Goal: Check status: Check status

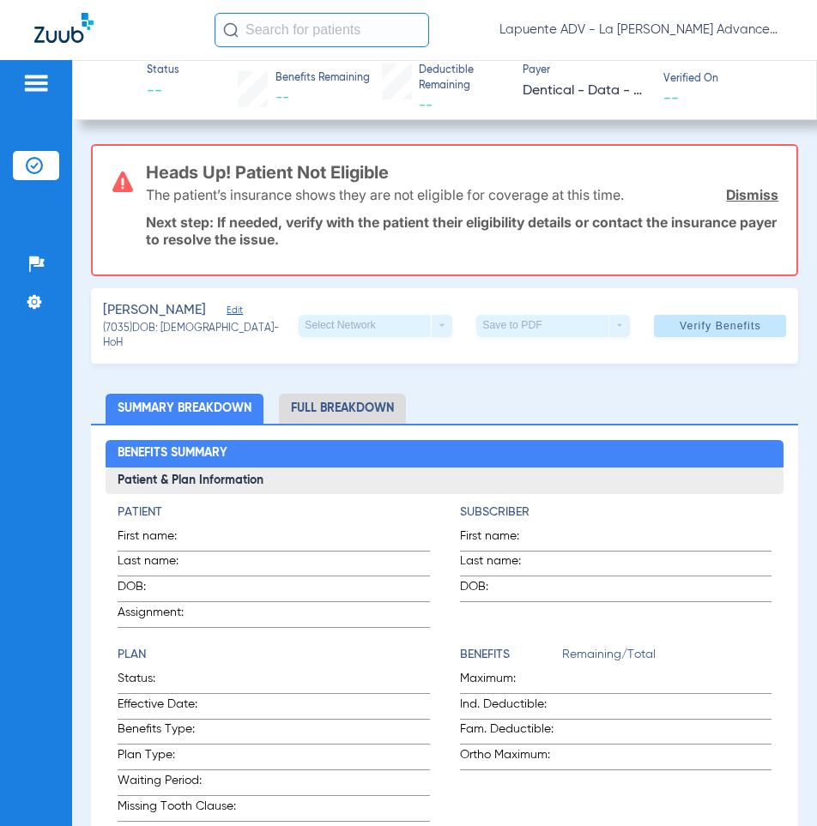
click at [726, 191] on link "Dismiss" at bounding box center [752, 194] width 52 height 17
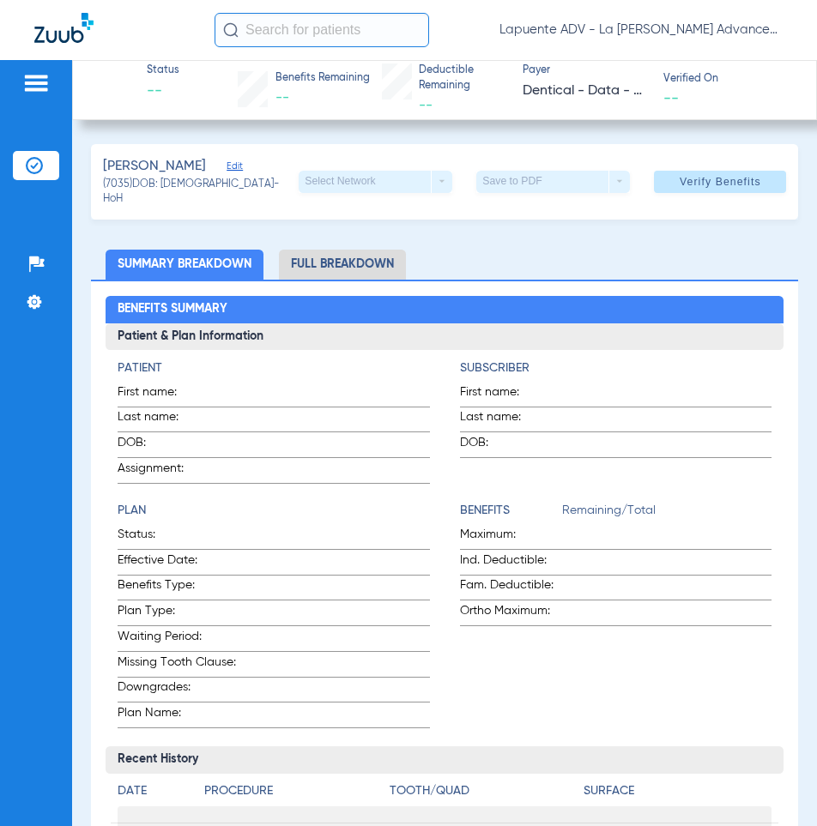
click at [196, 149] on div "Roseli, Rose Edit (7035) DOB: 03/08/1995 - HoH Select Network arrow_drop_down S…" at bounding box center [445, 182] width 708 height 76
click at [227, 170] on span "Edit" at bounding box center [234, 168] width 15 height 16
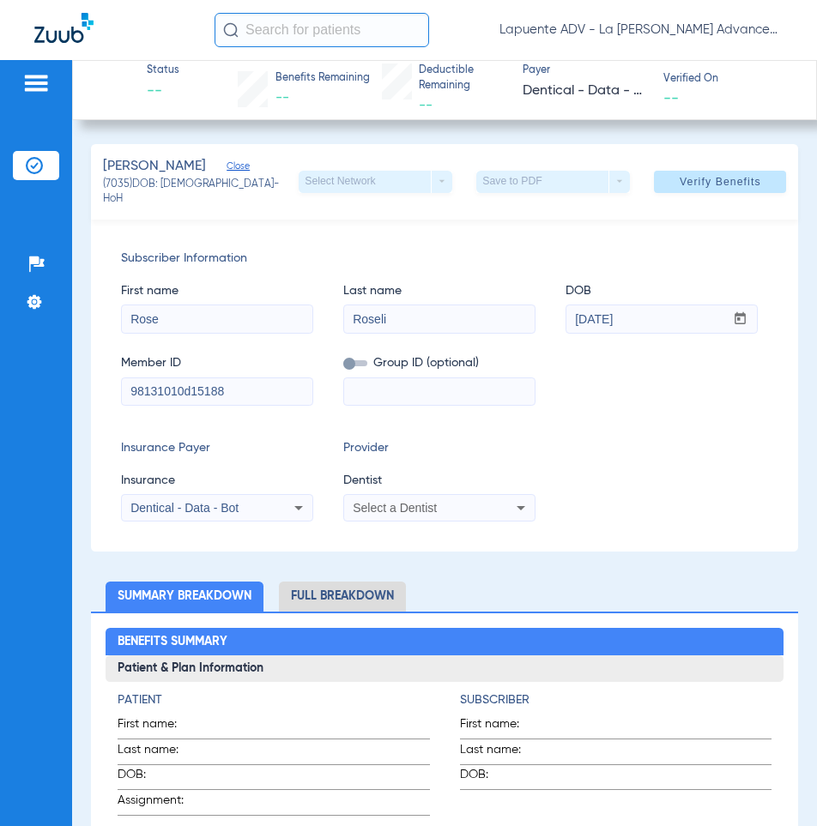
click at [383, 501] on span "Select a Dentist" at bounding box center [395, 508] width 84 height 14
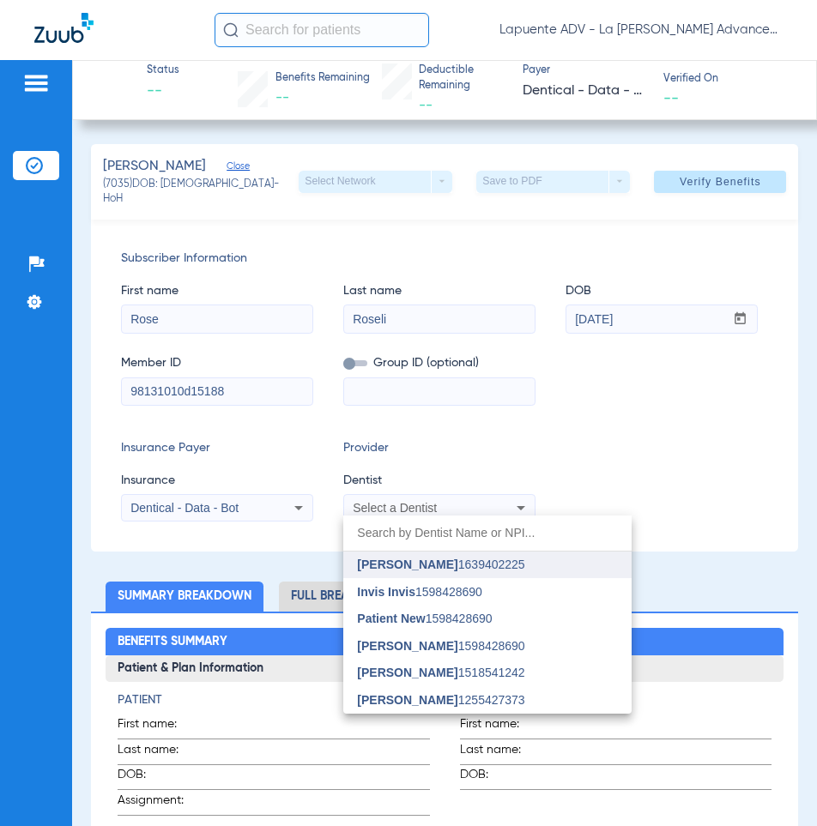
click at [372, 564] on span "Isaac Kashani" at bounding box center [407, 565] width 100 height 14
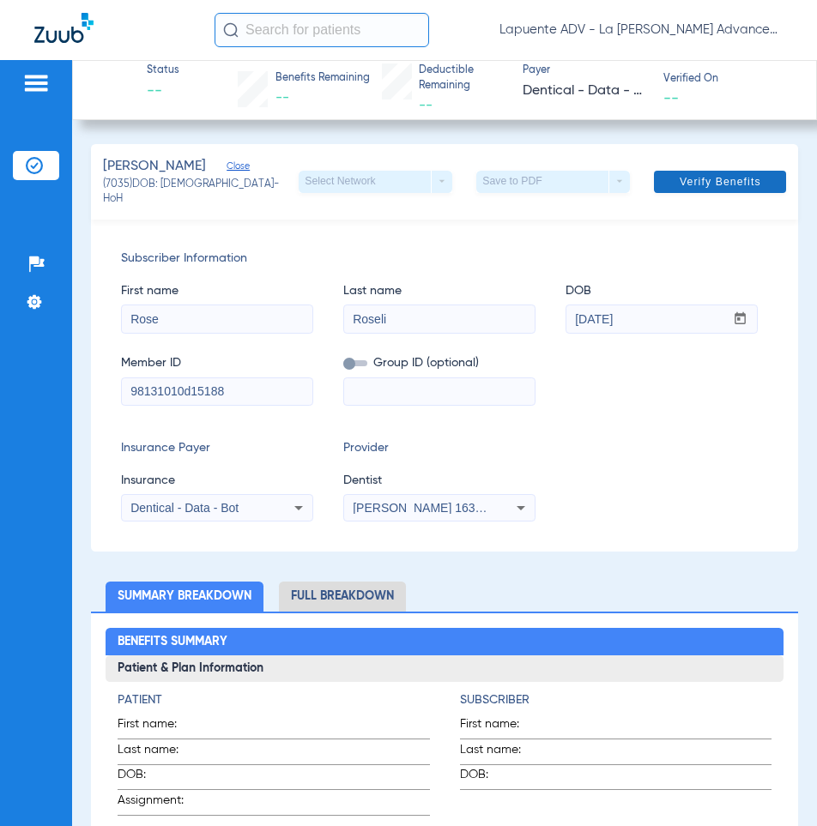
click at [667, 171] on span at bounding box center [720, 181] width 132 height 41
